Goal: Go to known website: Access a specific website the user already knows

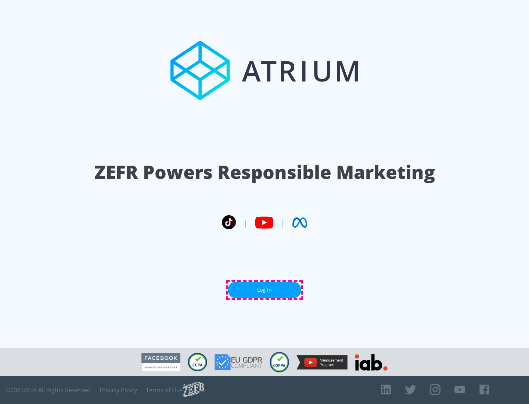
click at [265, 290] on link "Log In" at bounding box center [264, 290] width 73 height 17
